Goal: Task Accomplishment & Management: Manage account settings

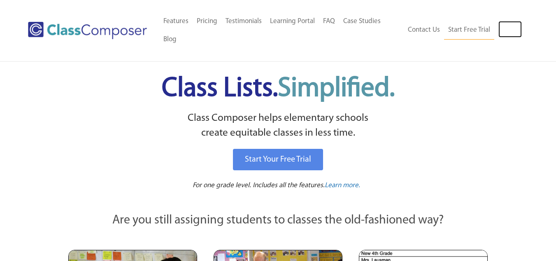
click at [506, 30] on link "Log In" at bounding box center [510, 29] width 23 height 16
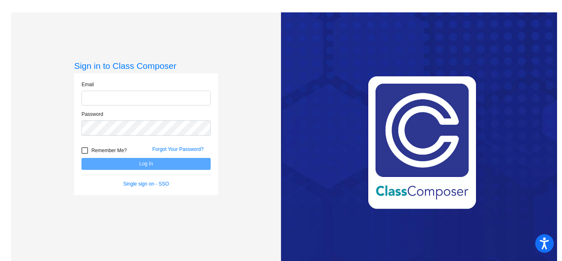
click at [118, 100] on input "email" at bounding box center [146, 98] width 129 height 15
click at [131, 93] on input "email" at bounding box center [146, 98] width 129 height 15
type input "[PERSON_NAME][EMAIL_ADDRESS][PERSON_NAME][DOMAIN_NAME]"
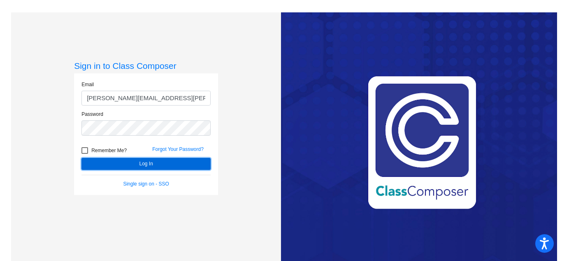
click at [119, 160] on button "Log In" at bounding box center [146, 164] width 129 height 12
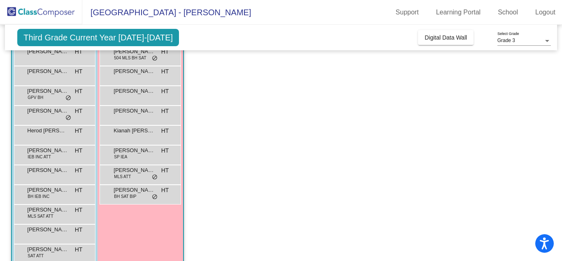
scroll to position [126, 0]
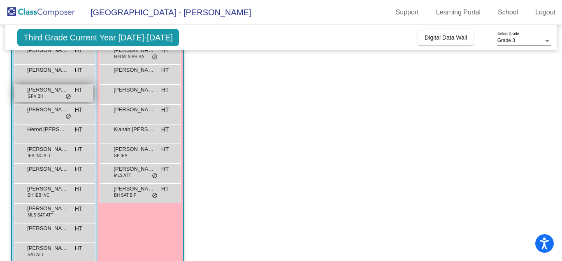
click at [41, 91] on span "[PERSON_NAME]" at bounding box center [47, 90] width 41 height 8
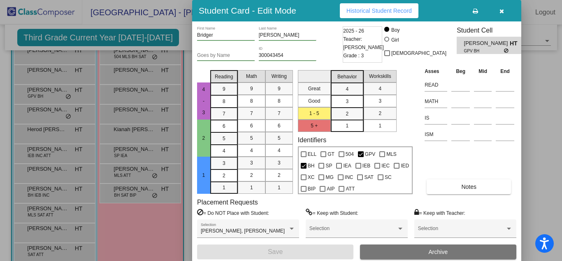
click at [532, 139] on div at bounding box center [281, 130] width 562 height 261
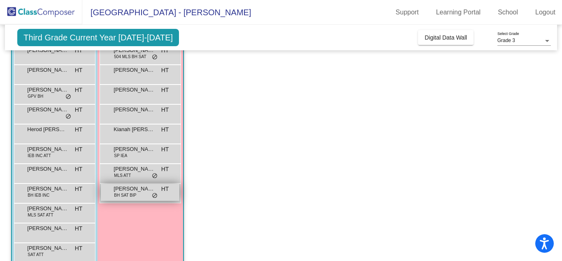
click at [115, 195] on span "BH SAT BIP" at bounding box center [125, 195] width 22 height 6
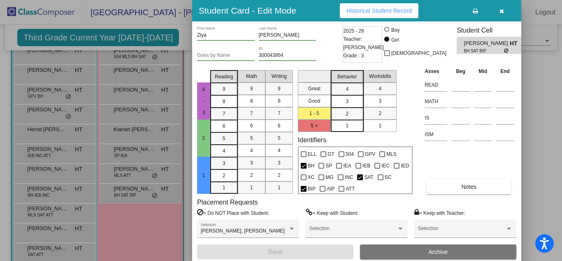
click at [536, 173] on div at bounding box center [281, 130] width 562 height 261
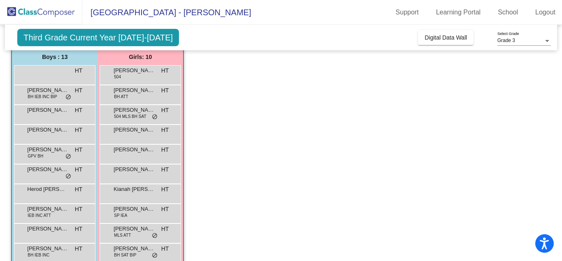
scroll to position [66, 0]
click at [119, 117] on span "504 MLS BH SAT" at bounding box center [130, 117] width 32 height 6
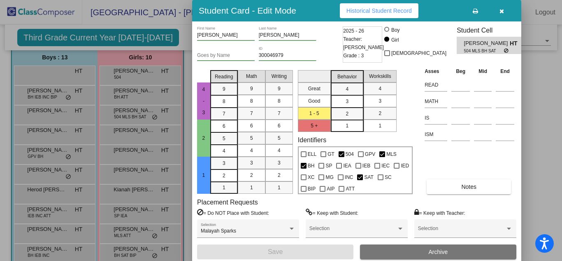
click at [525, 175] on div at bounding box center [281, 130] width 562 height 261
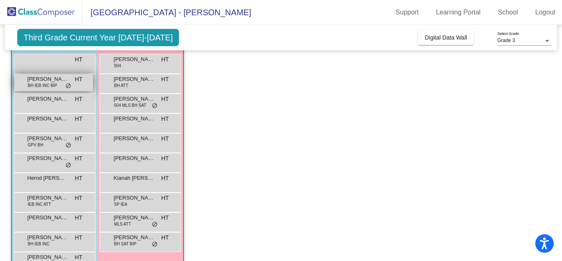
scroll to position [78, 0]
click at [50, 84] on span "BH IEB INC BIP" at bounding box center [43, 85] width 30 height 6
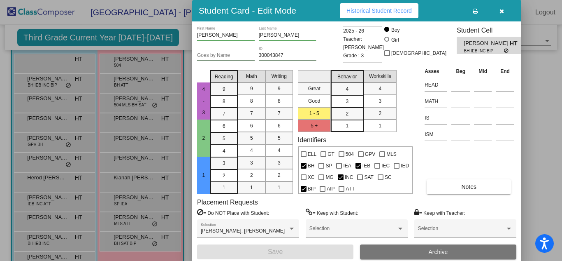
click at [49, 99] on div at bounding box center [281, 130] width 562 height 261
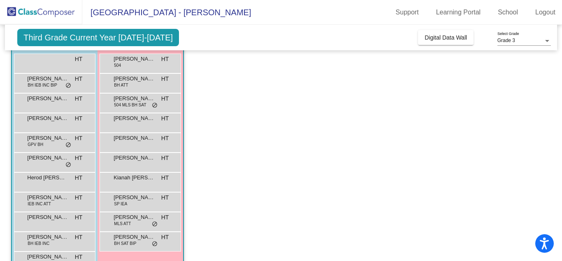
click at [49, 99] on span "[PERSON_NAME]" at bounding box center [47, 98] width 41 height 8
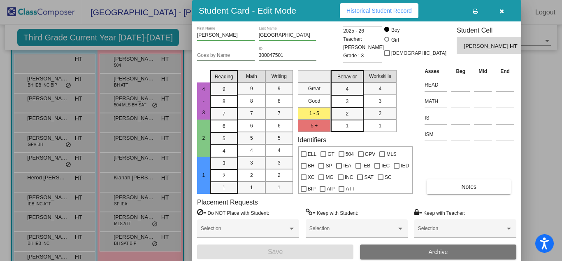
click at [49, 120] on div at bounding box center [281, 130] width 562 height 261
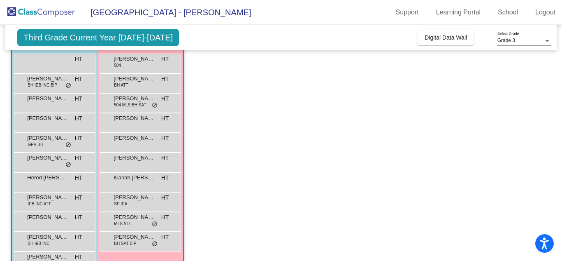
click at [49, 120] on span "[PERSON_NAME]" at bounding box center [47, 118] width 41 height 8
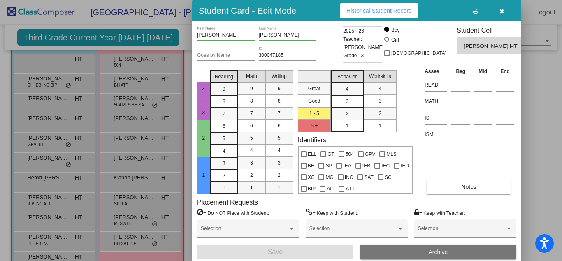
click at [49, 142] on div at bounding box center [281, 130] width 562 height 261
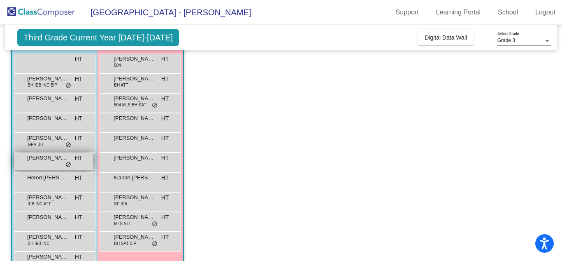
click at [49, 159] on span "[PERSON_NAME]" at bounding box center [47, 158] width 41 height 8
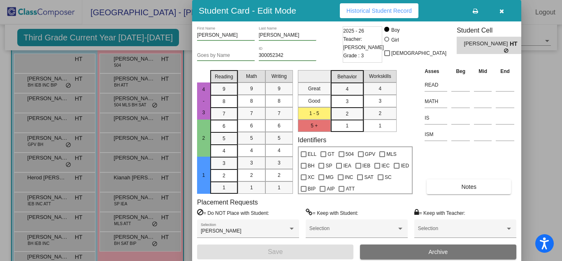
click at [47, 182] on div at bounding box center [281, 130] width 562 height 261
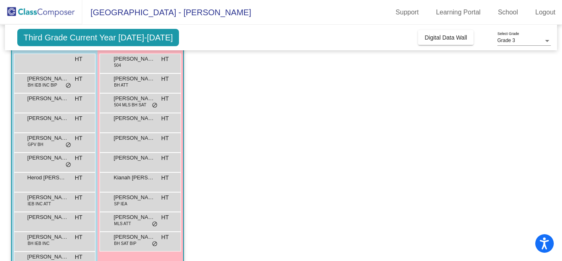
click at [47, 182] on div "[PERSON_NAME] [PERSON_NAME] lock do_not_disturb_alt" at bounding box center [53, 181] width 79 height 17
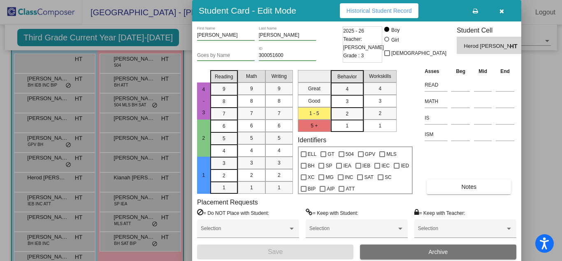
click at [49, 204] on div at bounding box center [281, 130] width 562 height 261
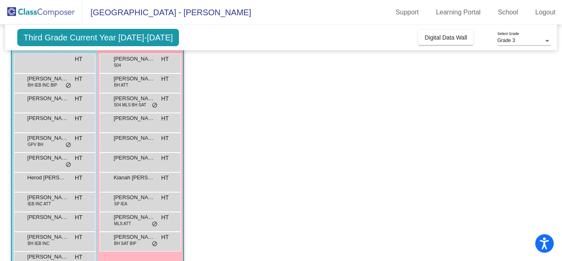
click at [49, 204] on span "IEB INC ATT" at bounding box center [39, 204] width 23 height 6
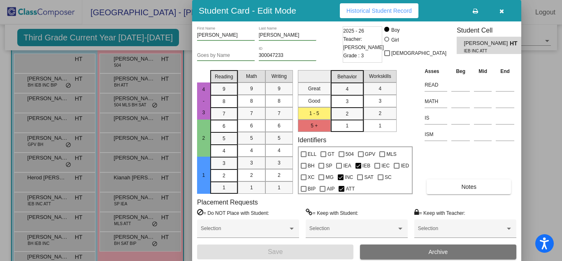
click at [48, 218] on div at bounding box center [281, 130] width 562 height 261
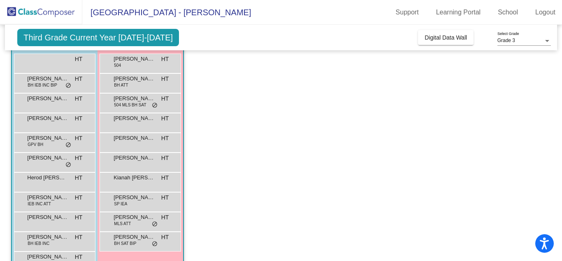
click at [48, 218] on span "[PERSON_NAME]" at bounding box center [47, 217] width 41 height 8
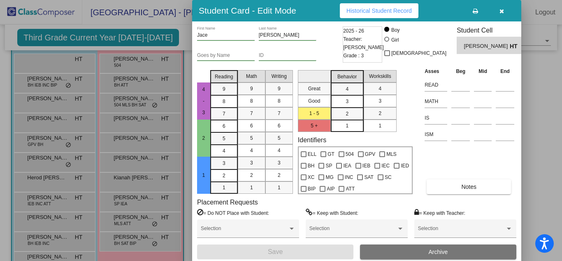
click at [48, 218] on div at bounding box center [281, 130] width 562 height 261
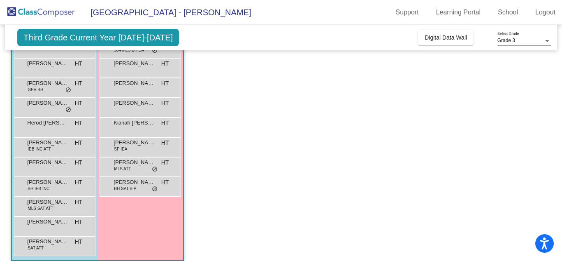
scroll to position [141, 0]
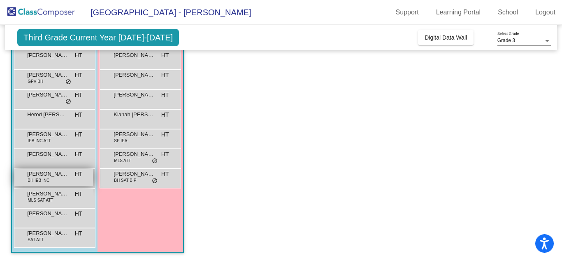
click at [47, 182] on span "BH IEB INC" at bounding box center [39, 180] width 22 height 6
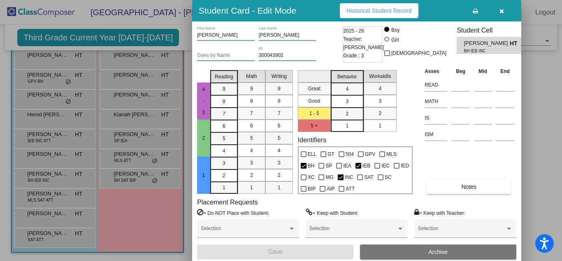
click at [53, 201] on div at bounding box center [281, 130] width 562 height 261
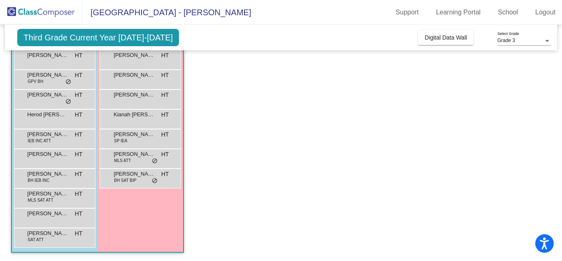
click at [53, 201] on span "MLS SAT ATT" at bounding box center [41, 200] width 26 height 6
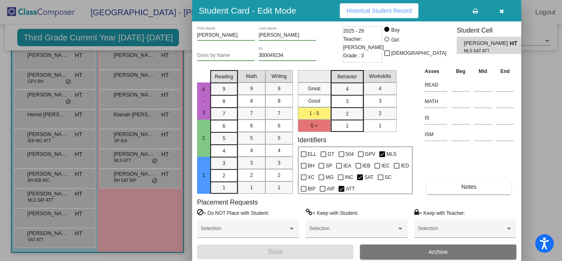
click at [53, 212] on div at bounding box center [281, 130] width 562 height 261
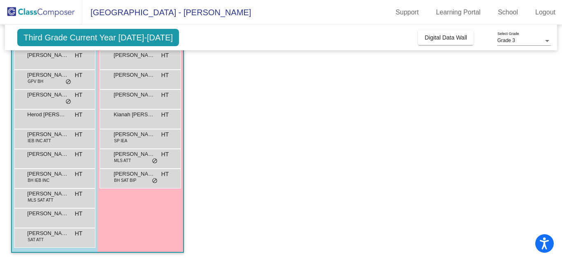
click at [53, 212] on span "[PERSON_NAME]" at bounding box center [47, 213] width 41 height 8
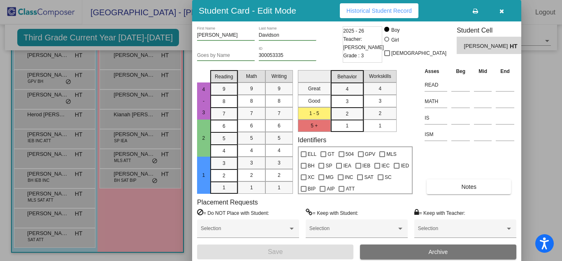
click at [55, 233] on div at bounding box center [281, 130] width 562 height 261
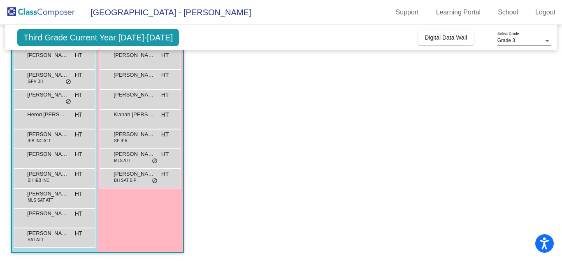
click at [55, 233] on span "[PERSON_NAME]" at bounding box center [47, 233] width 41 height 8
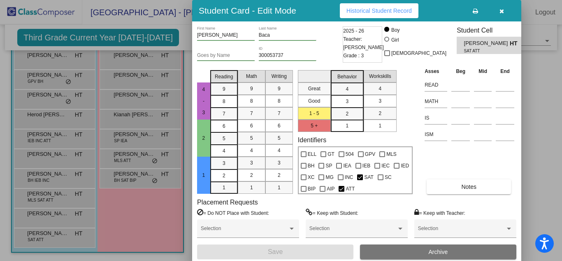
click at [55, 233] on div at bounding box center [281, 130] width 562 height 261
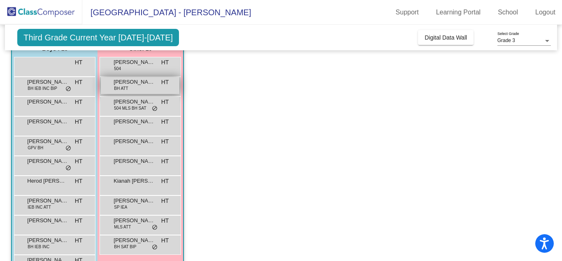
scroll to position [75, 0]
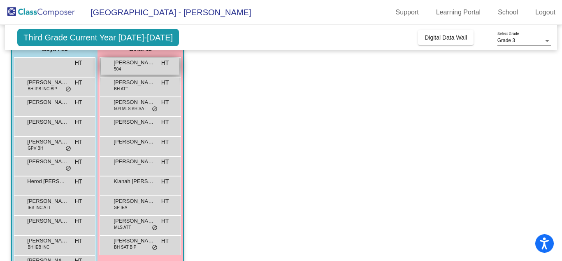
click at [125, 70] on div "[PERSON_NAME] 504 HT lock do_not_disturb_alt" at bounding box center [140, 66] width 79 height 17
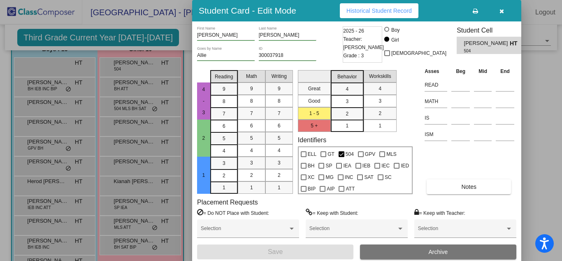
click at [117, 113] on div at bounding box center [281, 130] width 562 height 261
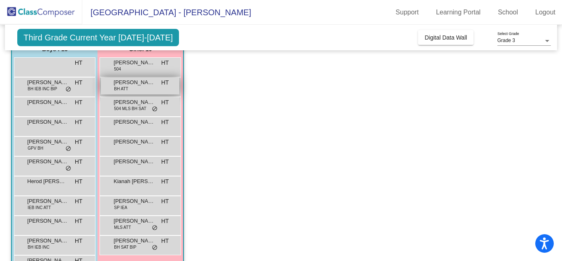
click at [121, 94] on div "[PERSON_NAME] BH ATT HT lock do_not_disturb_alt" at bounding box center [140, 85] width 79 height 17
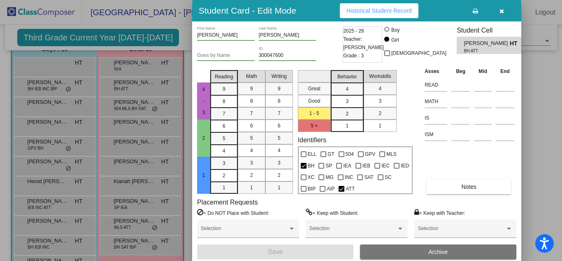
click at [115, 122] on div at bounding box center [281, 130] width 562 height 261
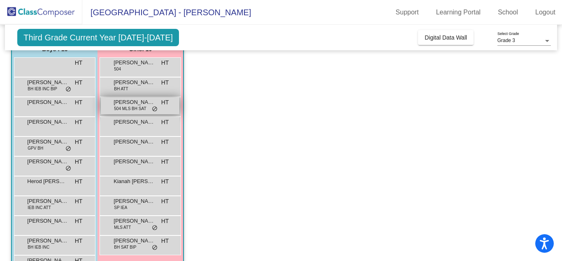
click at [122, 105] on span "[PERSON_NAME]" at bounding box center [134, 102] width 41 height 8
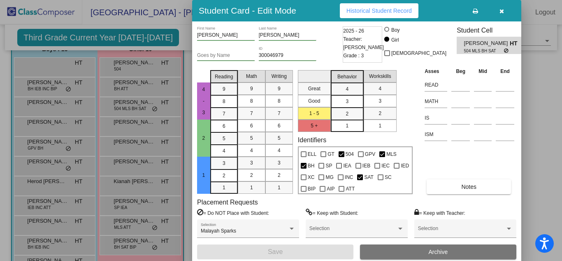
click at [136, 133] on div at bounding box center [281, 130] width 562 height 261
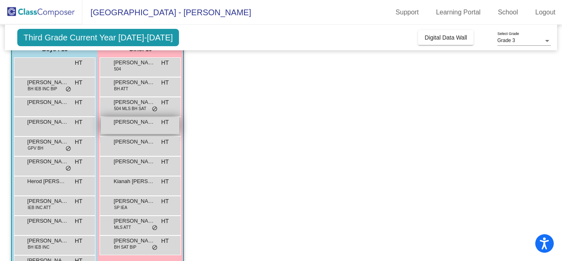
click at [133, 130] on div "[PERSON_NAME] HT lock do_not_disturb_alt" at bounding box center [140, 125] width 79 height 17
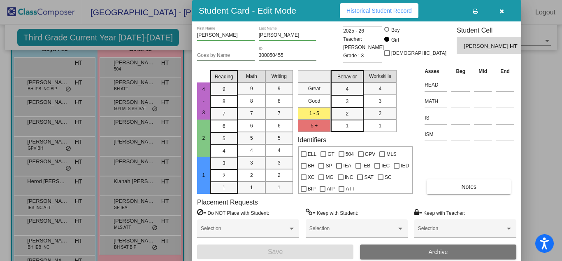
click at [132, 154] on div at bounding box center [281, 130] width 562 height 261
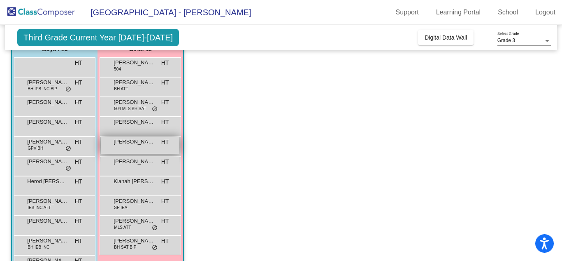
click at [131, 147] on div "[PERSON_NAME] HT lock do_not_disturb_alt" at bounding box center [140, 145] width 79 height 17
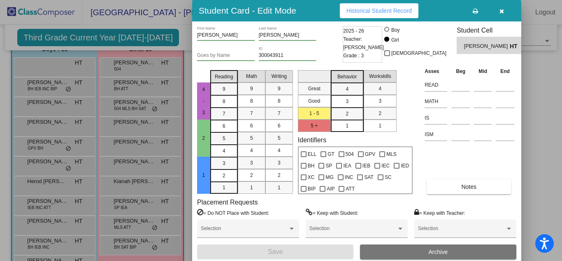
click at [128, 157] on div at bounding box center [281, 130] width 562 height 261
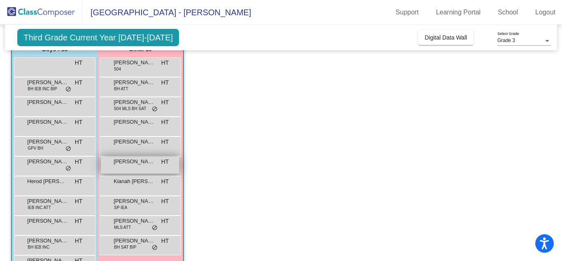
click at [128, 166] on div "[PERSON_NAME] HT lock do_not_disturb_alt" at bounding box center [140, 164] width 79 height 17
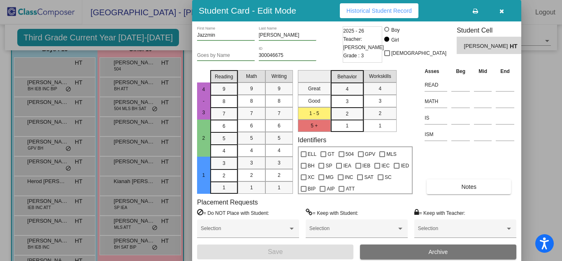
click at [128, 173] on div at bounding box center [281, 130] width 562 height 261
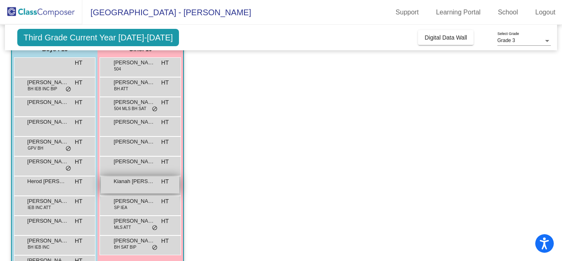
click at [128, 190] on div "Kianah Hope [PERSON_NAME] lock do_not_disturb_alt" at bounding box center [140, 184] width 79 height 17
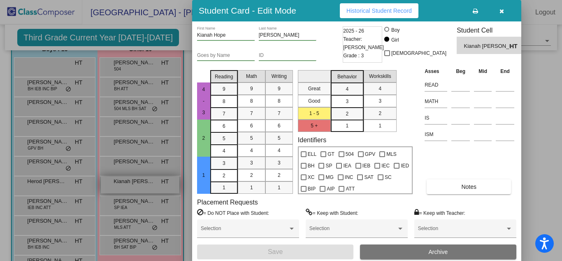
click at [128, 190] on div at bounding box center [281, 130] width 562 height 261
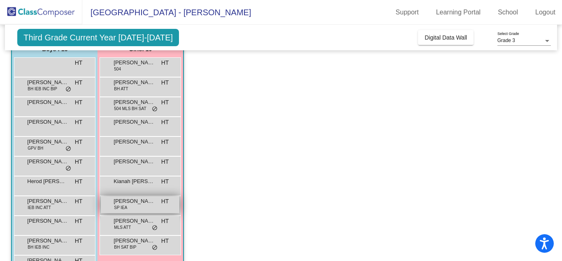
click at [126, 207] on span "SP IEA" at bounding box center [120, 207] width 13 height 6
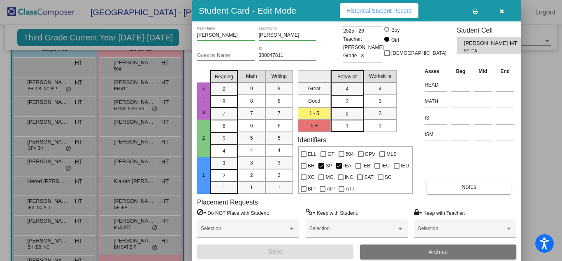
click at [126, 231] on div at bounding box center [281, 130] width 562 height 261
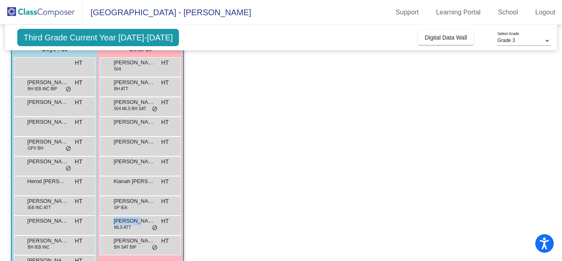
click at [126, 231] on div "[PERSON_NAME] MLS ATT HT lock do_not_disturb_alt" at bounding box center [140, 224] width 79 height 17
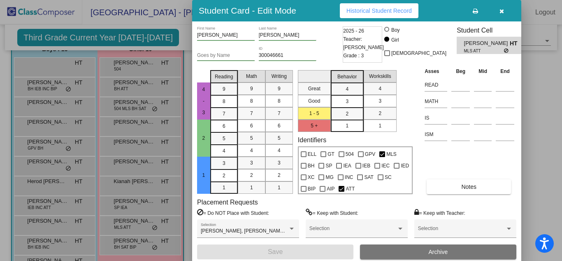
click at [115, 228] on div at bounding box center [281, 130] width 562 height 261
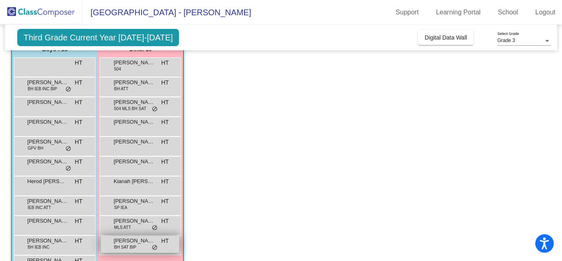
click at [122, 244] on span "BH SAT BIP" at bounding box center [125, 247] width 22 height 6
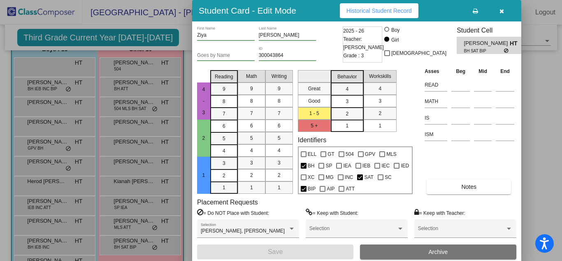
click at [124, 223] on div at bounding box center [281, 130] width 562 height 261
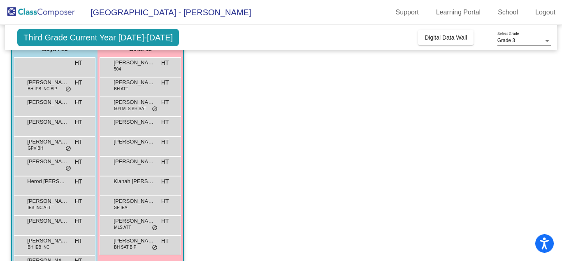
click at [124, 223] on span "[PERSON_NAME]" at bounding box center [134, 221] width 41 height 8
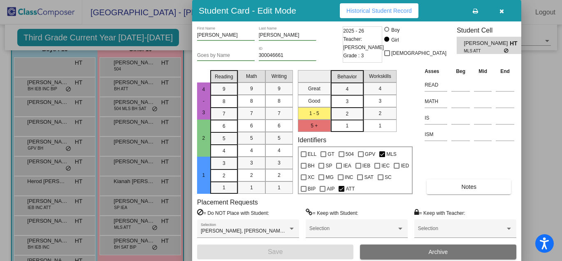
click at [540, 190] on div at bounding box center [281, 130] width 562 height 261
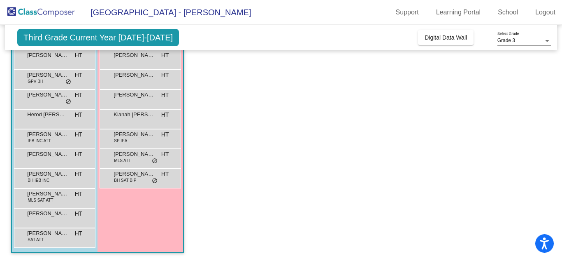
scroll to position [0, 0]
